Goal: Navigation & Orientation: Find specific page/section

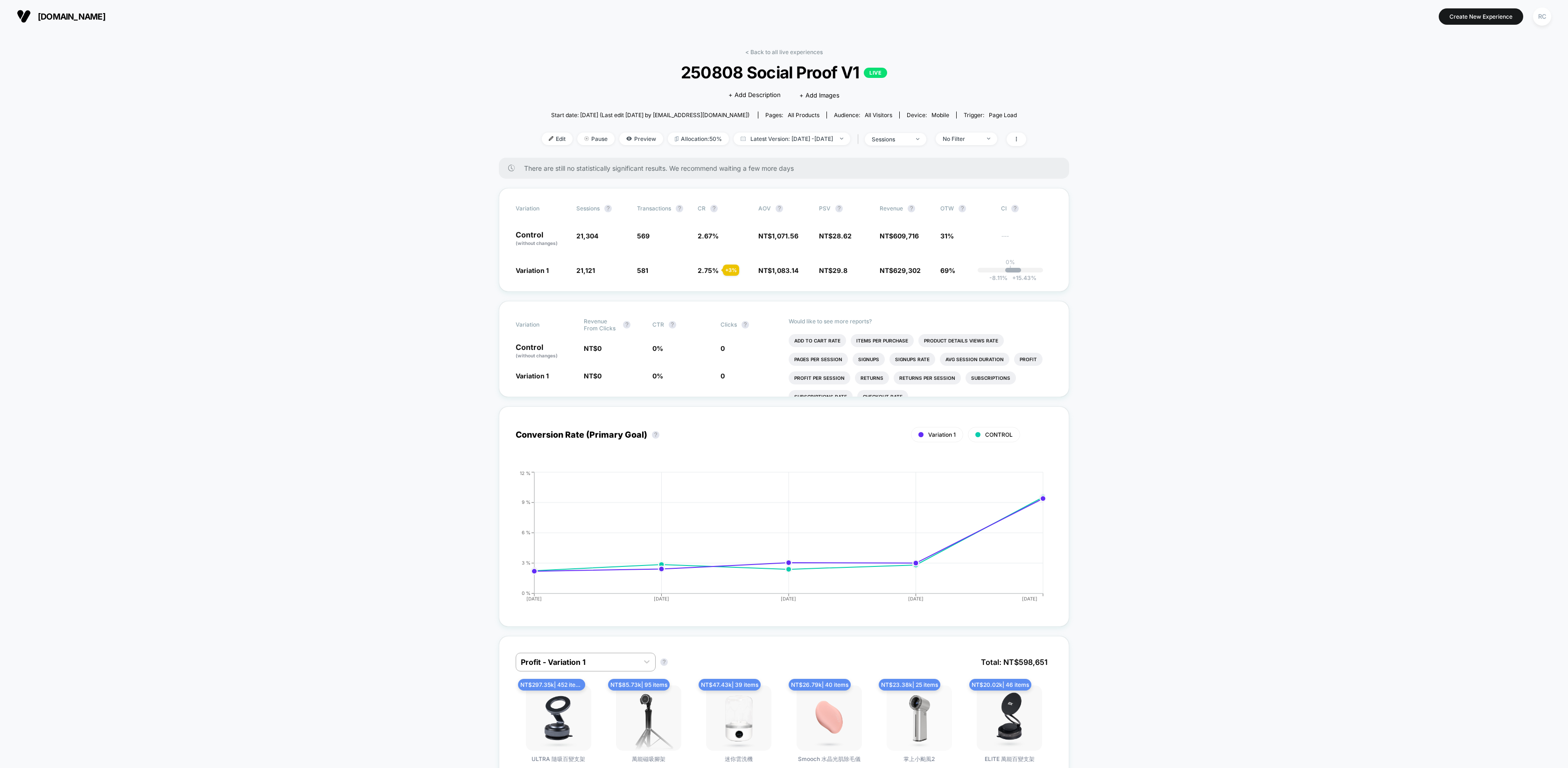
click at [775, 57] on div "< Back to all live experiences 250808 Social Proof V1 LIVE Click to edit experi…" at bounding box center [784, 103] width 485 height 109
click at [775, 53] on link "< Back to all live experiences" at bounding box center [783, 52] width 77 height 7
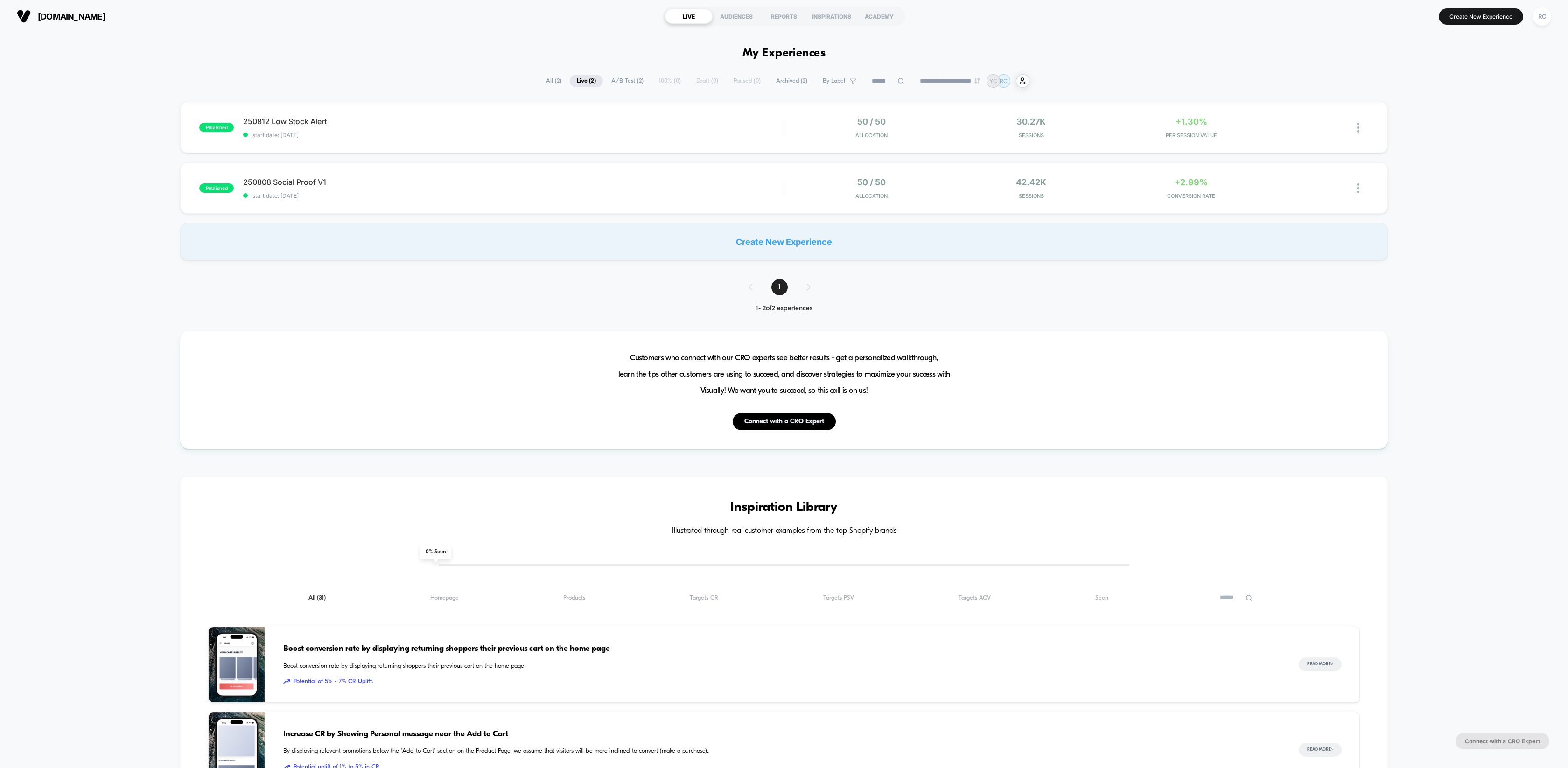
click at [1543, 21] on div "RC" at bounding box center [1542, 16] width 18 height 18
click at [1479, 129] on span "Account Settings" at bounding box center [1512, 128] width 131 height 7
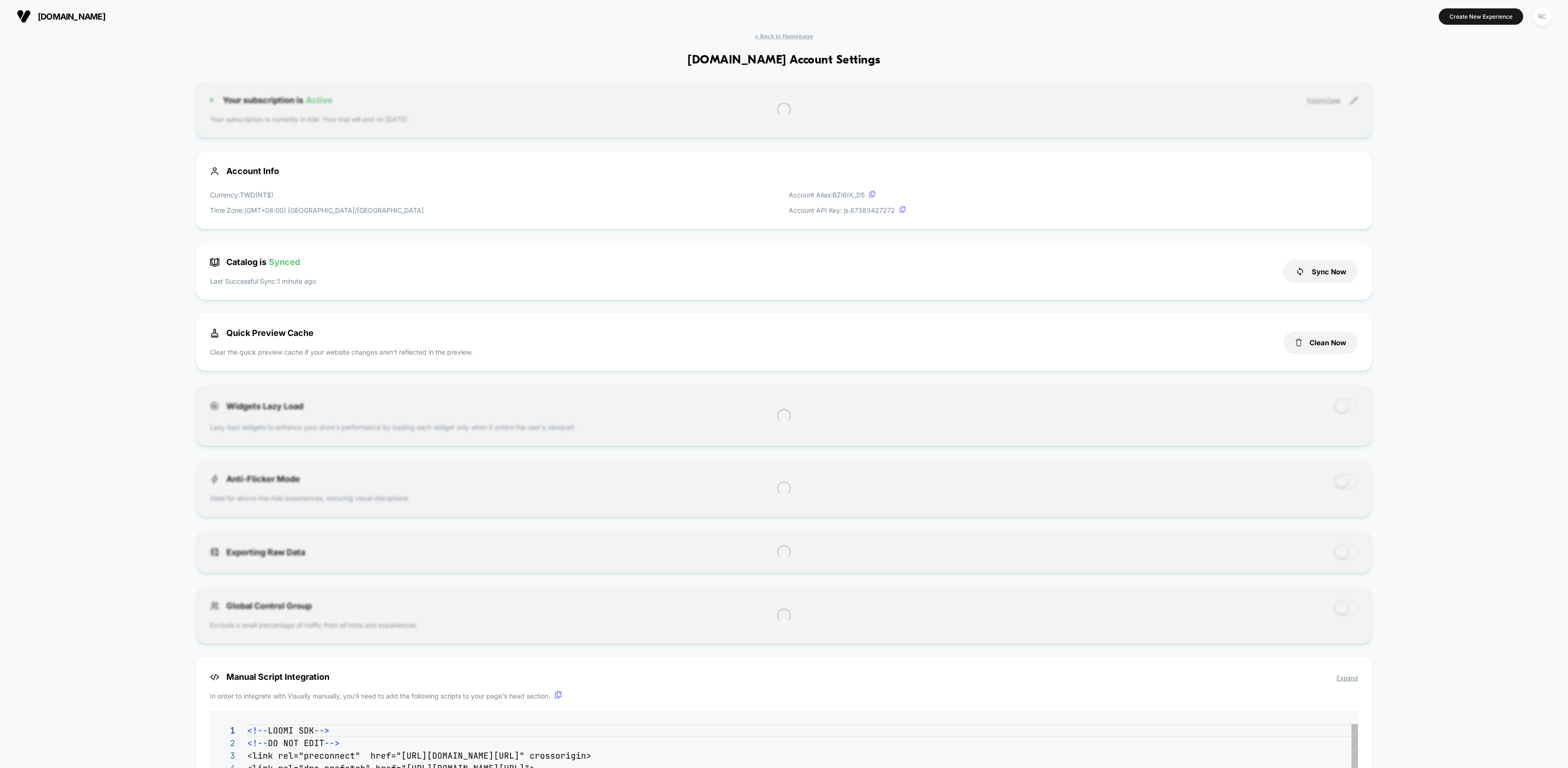
scroll to position [126, 0]
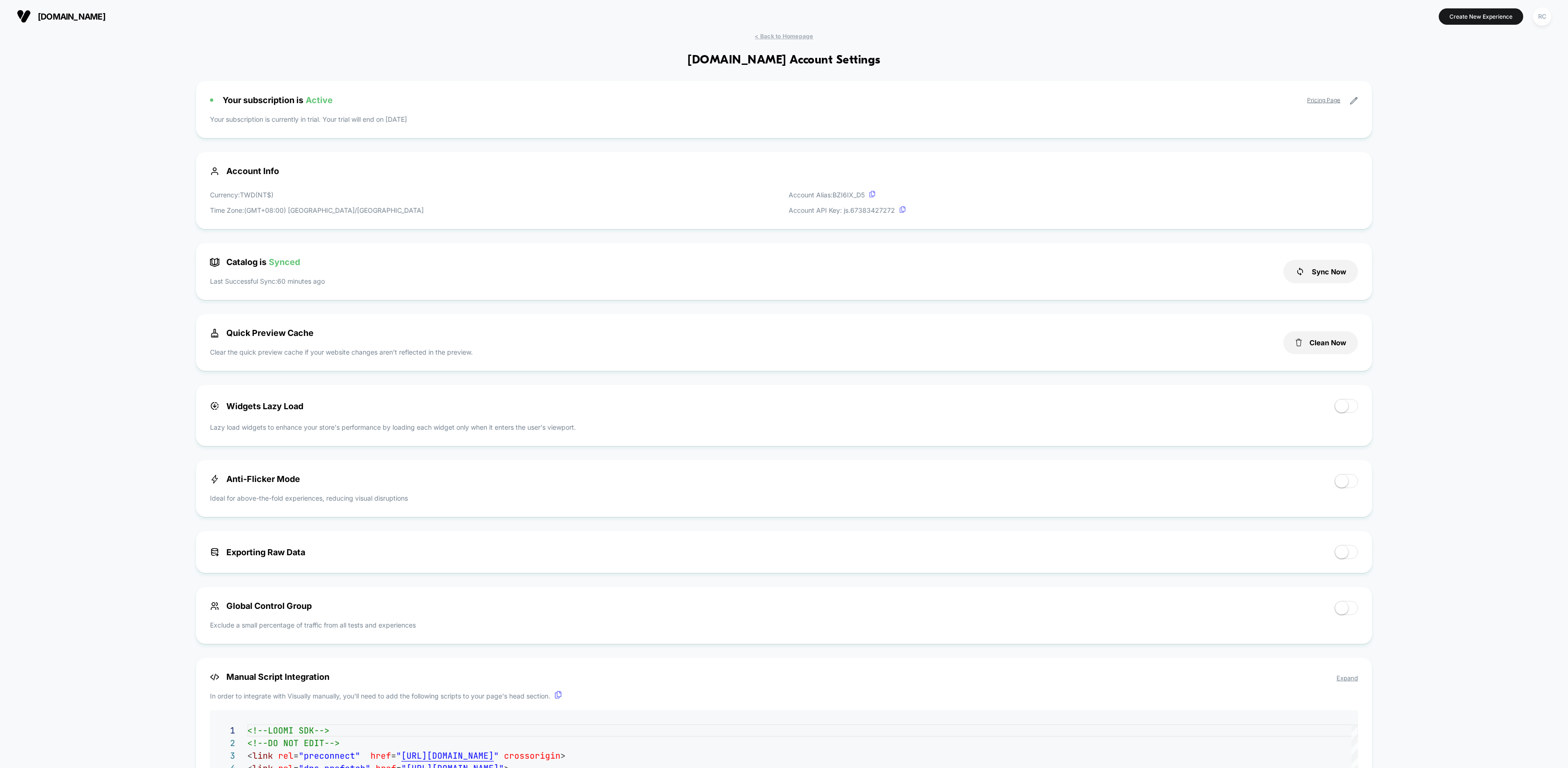
click at [1311, 101] on link "Pricing Page" at bounding box center [1323, 100] width 33 height 7
